Goal: Check status: Check status

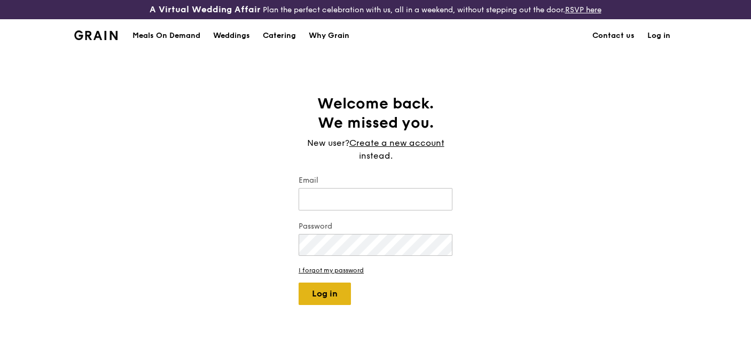
type input "[EMAIL_ADDRESS][DOMAIN_NAME]"
click at [347, 303] on button "Log in" at bounding box center [325, 294] width 52 height 22
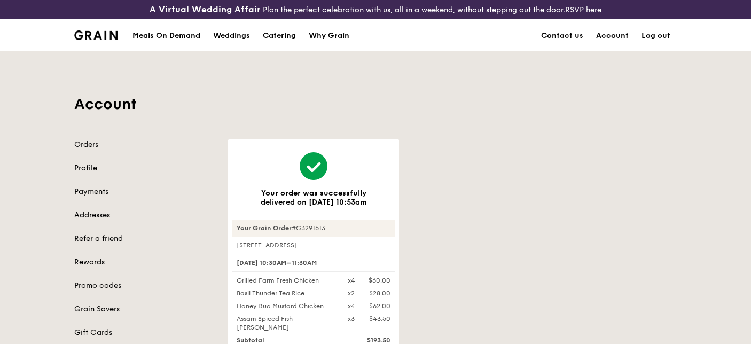
click at [94, 135] on div "Account Orders Profile Payments Addresses Refer a friend Rewards Promo codes Gr…" at bounding box center [376, 280] width 616 height 457
click at [87, 141] on link "Orders" at bounding box center [144, 144] width 141 height 11
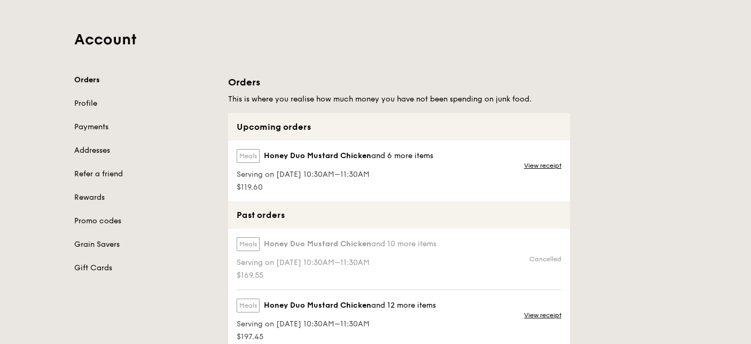
scroll to position [119, 0]
